Goal: Information Seeking & Learning: Learn about a topic

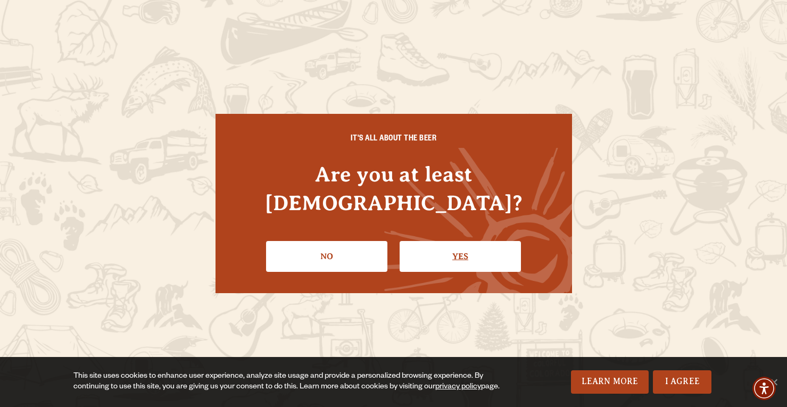
click at [462, 244] on link "Yes" at bounding box center [460, 256] width 121 height 31
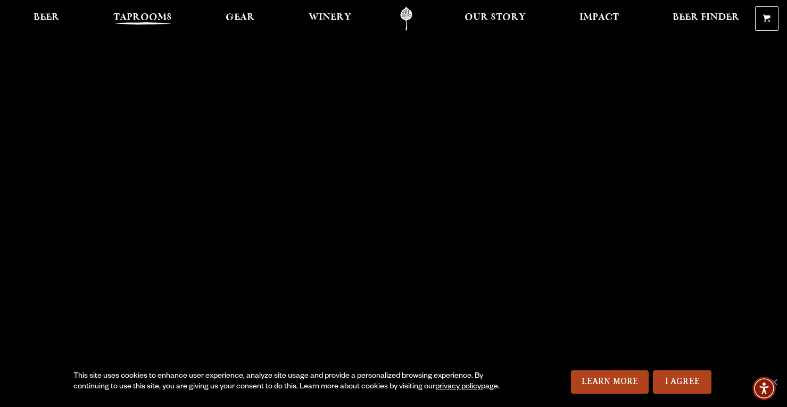
click at [127, 17] on span "Taprooms" at bounding box center [142, 17] width 59 height 9
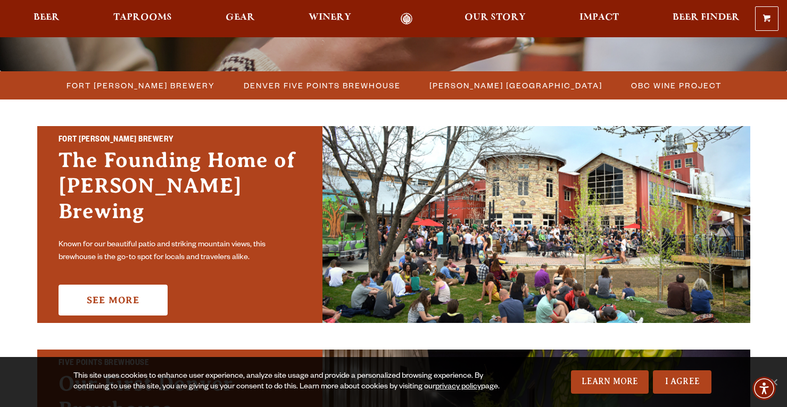
scroll to position [277, 0]
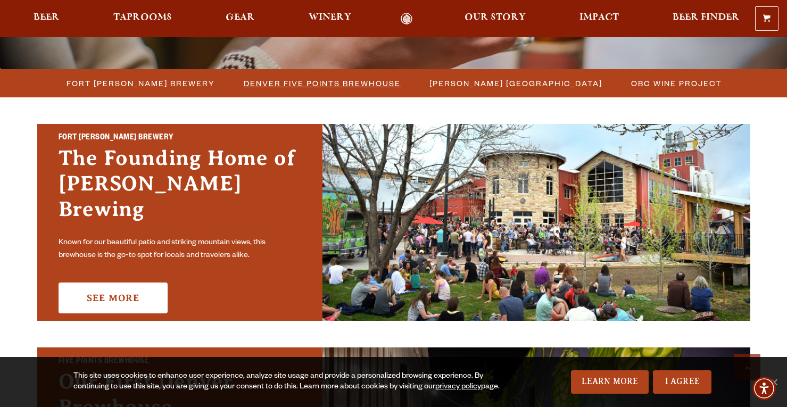
click at [307, 84] on span "Denver Five Points Brewhouse" at bounding box center [322, 83] width 157 height 15
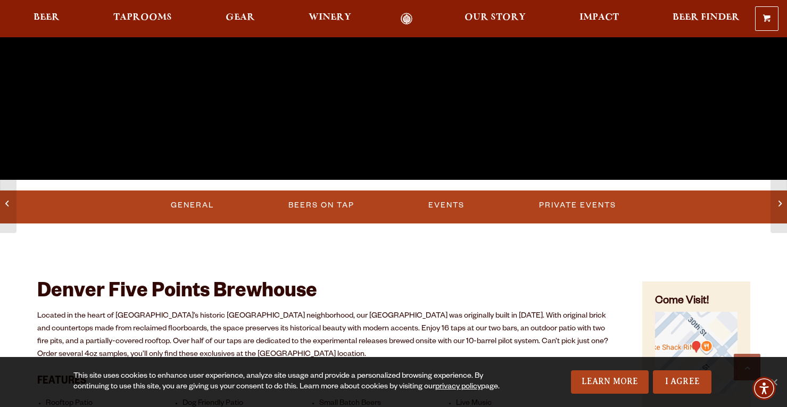
scroll to position [255, 0]
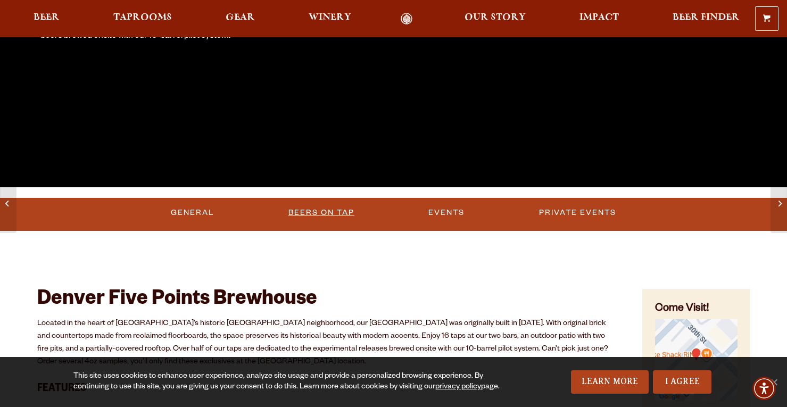
click at [325, 206] on link "Beers on Tap" at bounding box center [321, 213] width 74 height 24
click at [328, 211] on link "Beers on Tap" at bounding box center [323, 213] width 94 height 24
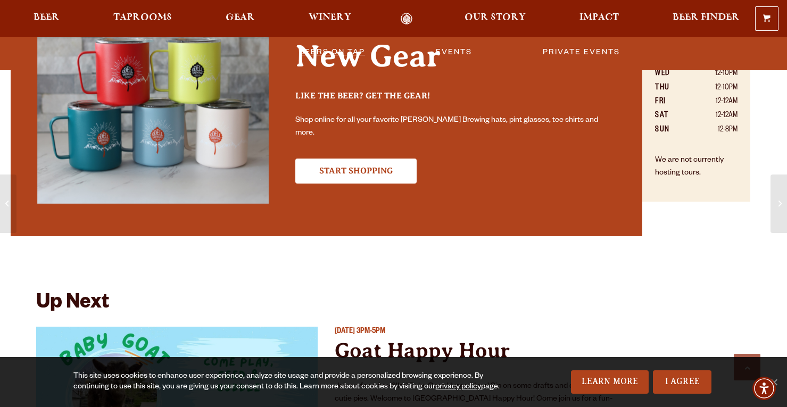
scroll to position [766, 0]
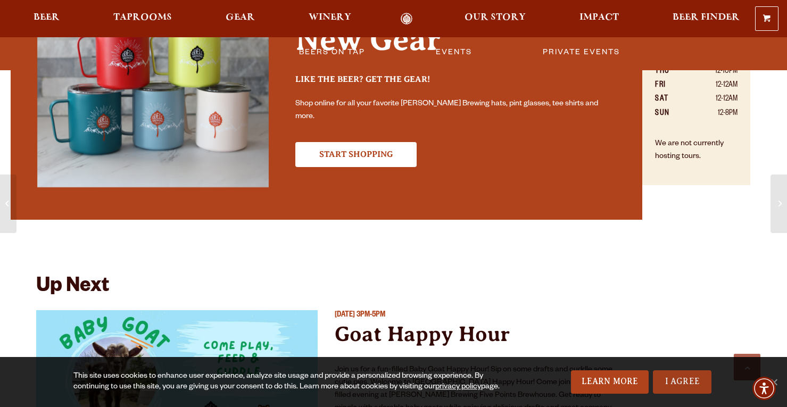
click at [669, 386] on link "I Agree" at bounding box center [682, 381] width 59 height 23
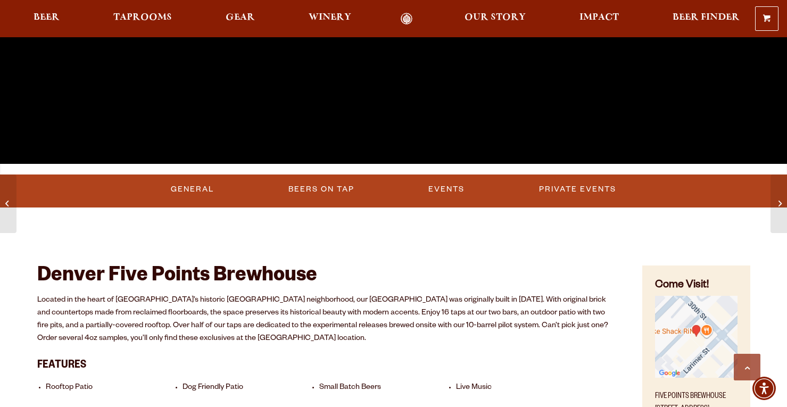
scroll to position [277, 0]
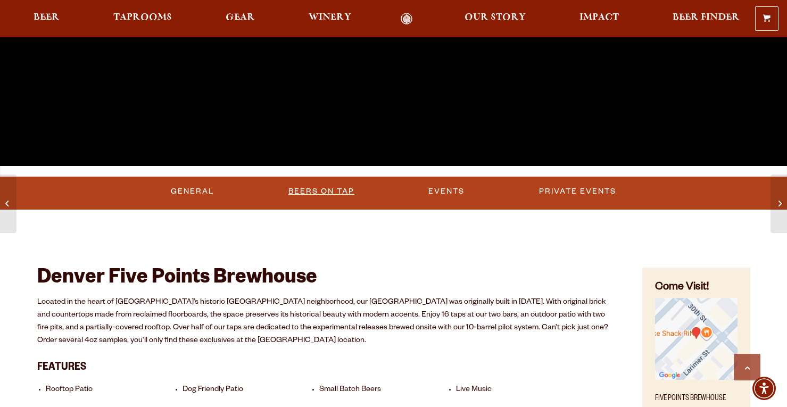
click at [304, 195] on link "Beers on Tap" at bounding box center [321, 191] width 74 height 24
click at [312, 190] on link "Beers on Tap" at bounding box center [323, 191] width 94 height 24
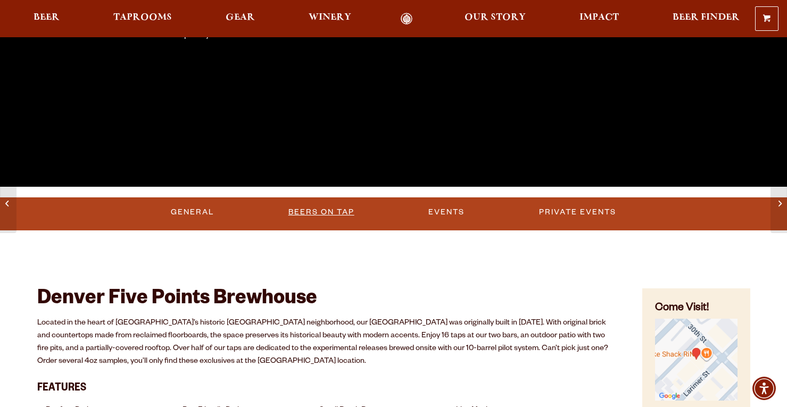
scroll to position [255, 0]
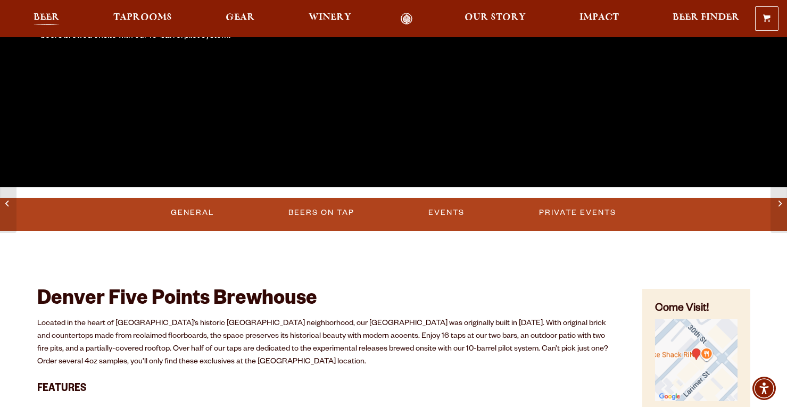
click at [45, 21] on span "Beer" at bounding box center [47, 17] width 26 height 9
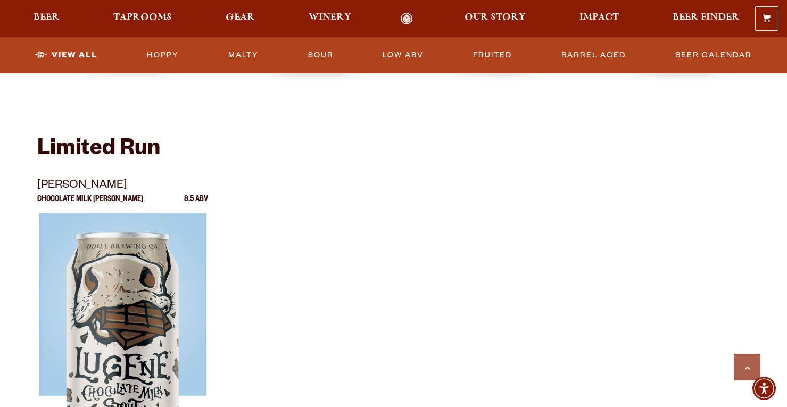
scroll to position [1745, 0]
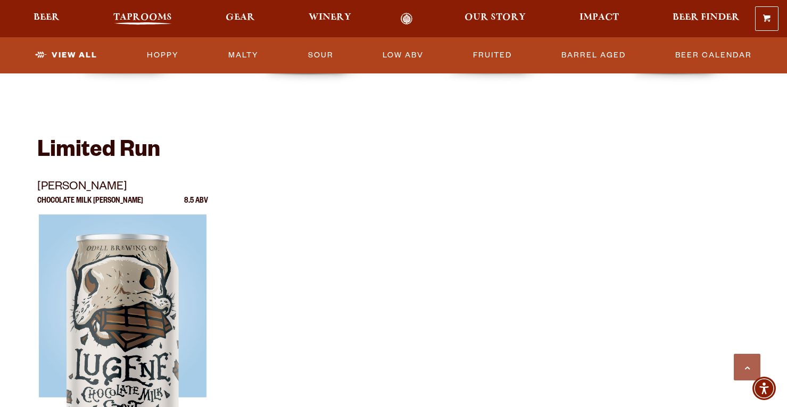
click at [150, 18] on span "Taprooms" at bounding box center [142, 17] width 59 height 9
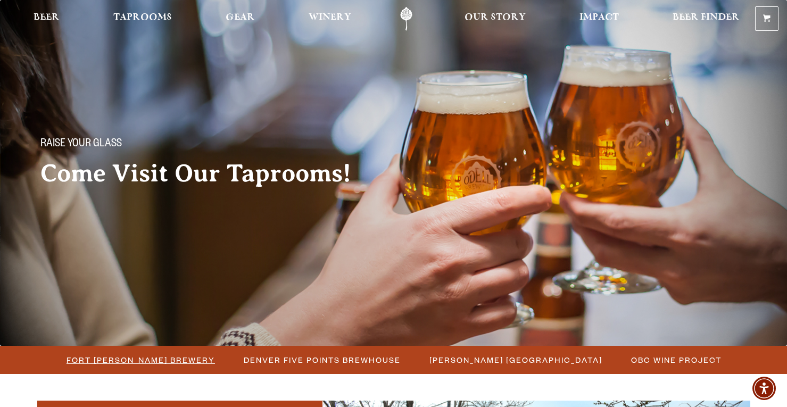
click at [179, 359] on span "Fort [PERSON_NAME] Brewery" at bounding box center [140, 359] width 148 height 15
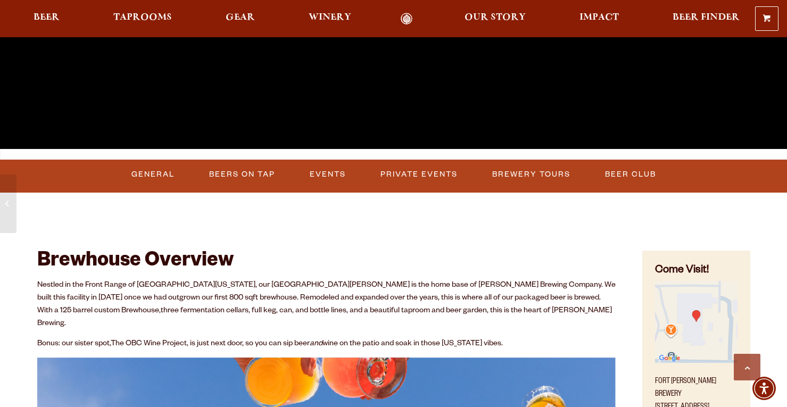
scroll to position [298, 0]
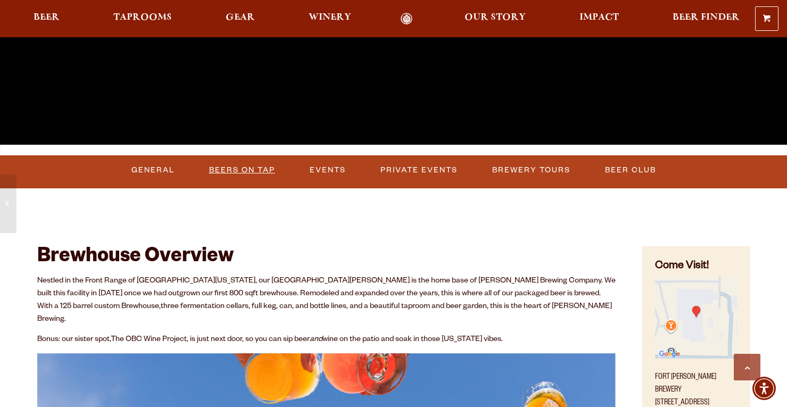
click at [255, 171] on link "Beers on Tap" at bounding box center [242, 170] width 74 height 24
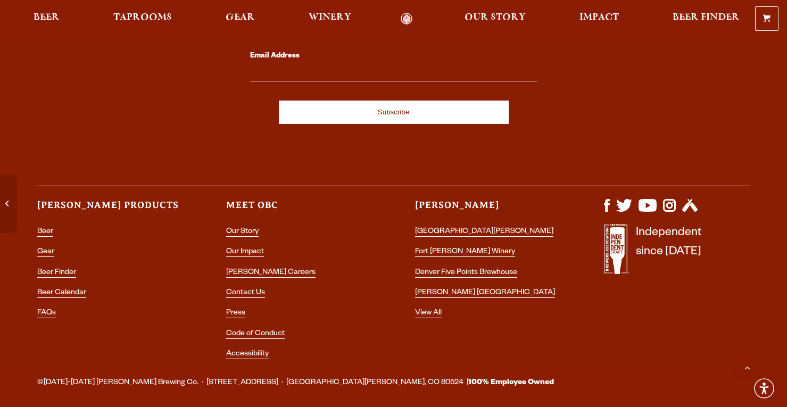
scroll to position [3085, 0]
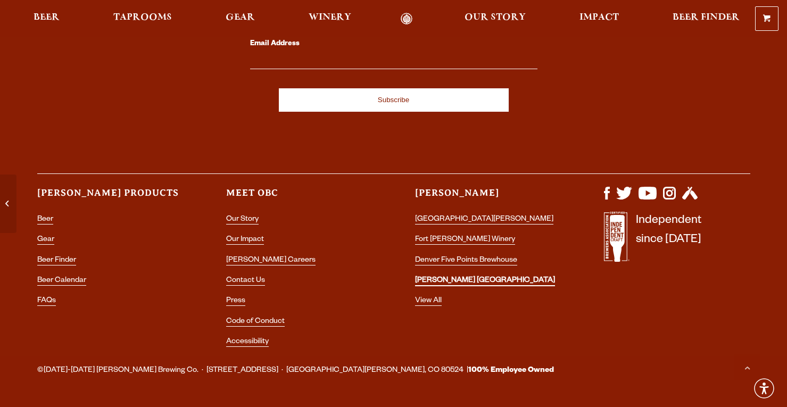
click at [481, 277] on link "[PERSON_NAME] [GEOGRAPHIC_DATA]" at bounding box center [485, 282] width 140 height 10
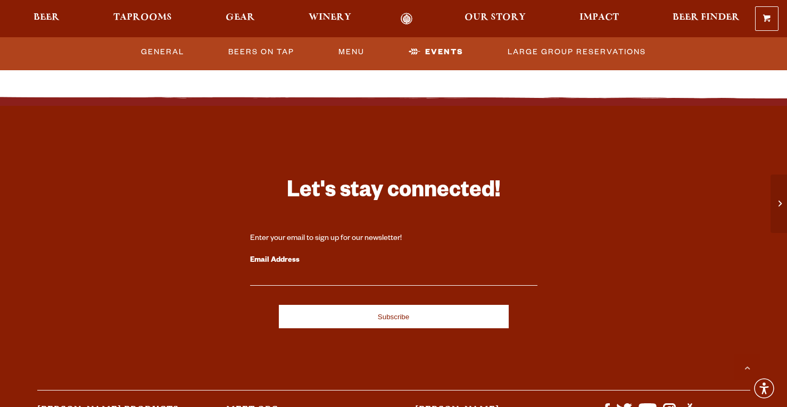
scroll to position [1213, 0]
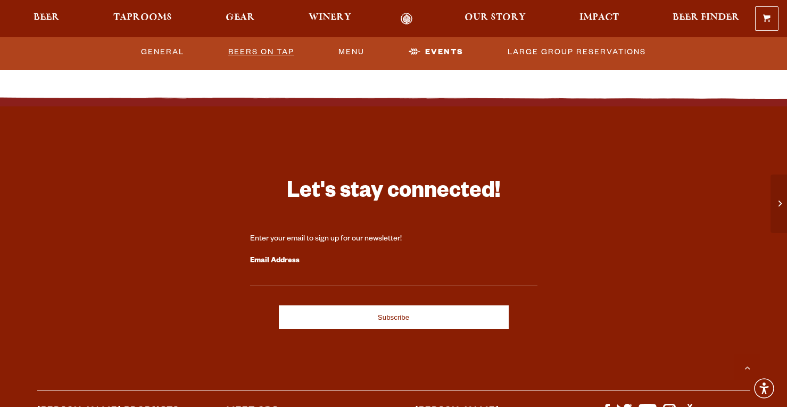
click at [256, 62] on link "Beers On Tap" at bounding box center [261, 52] width 74 height 24
click at [261, 49] on link "Beers On Tap" at bounding box center [271, 52] width 94 height 24
